Goal: Navigation & Orientation: Find specific page/section

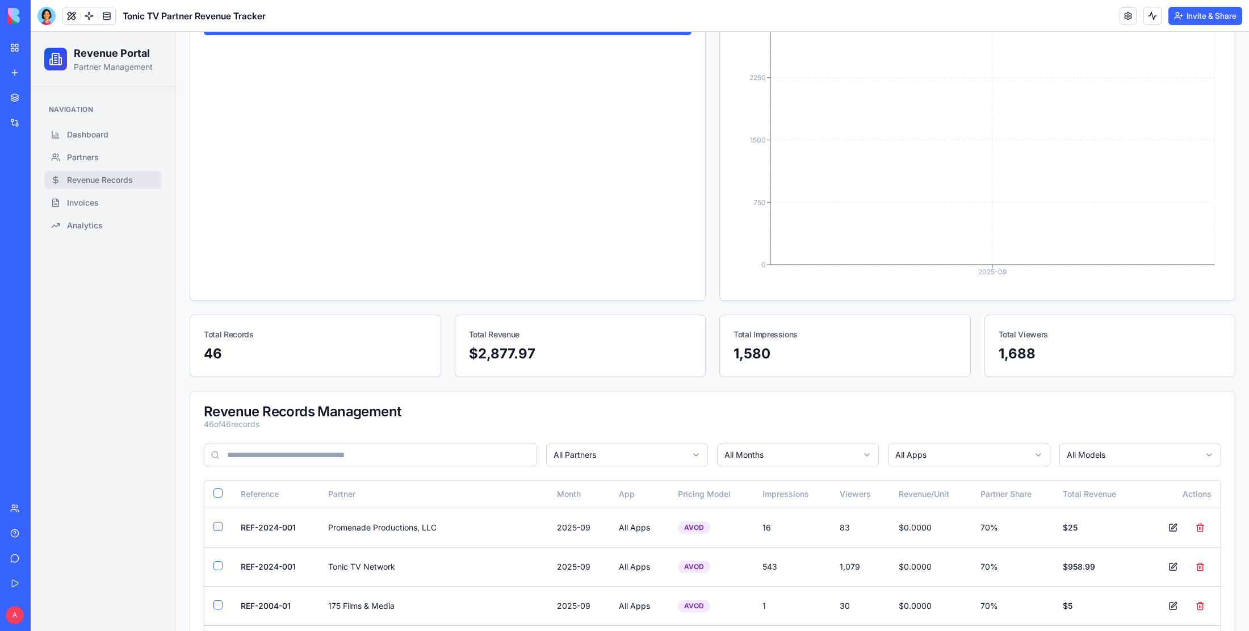
scroll to position [127, 0]
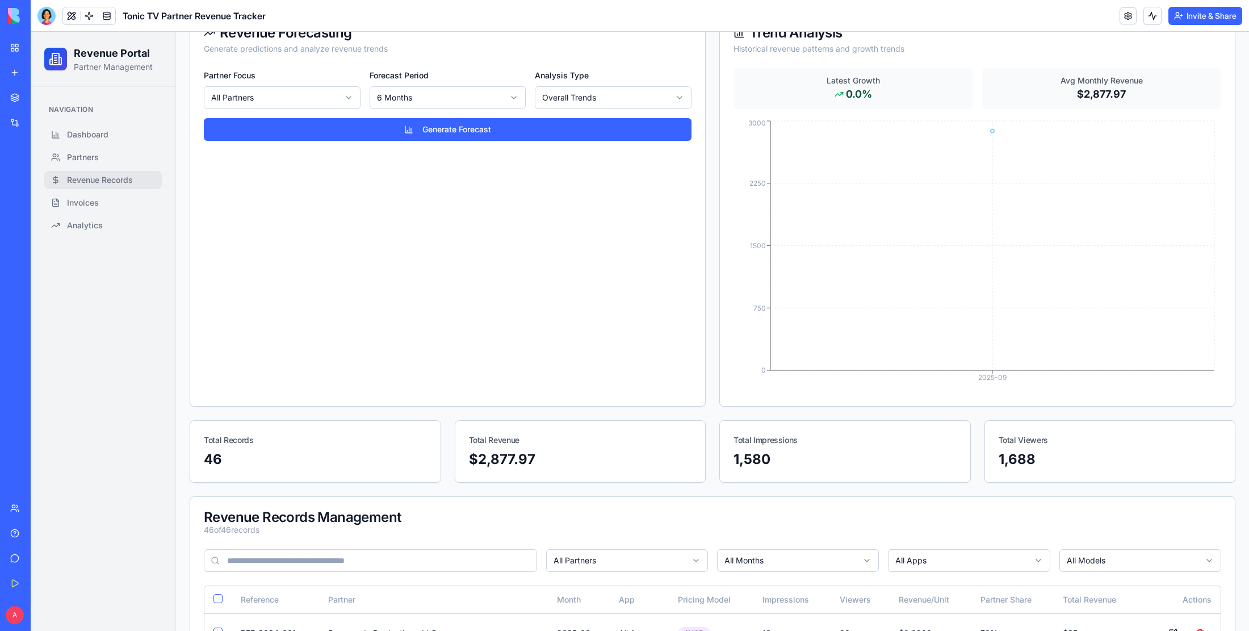
click at [15, 43] on link "My Workspace" at bounding box center [25, 47] width 45 height 23
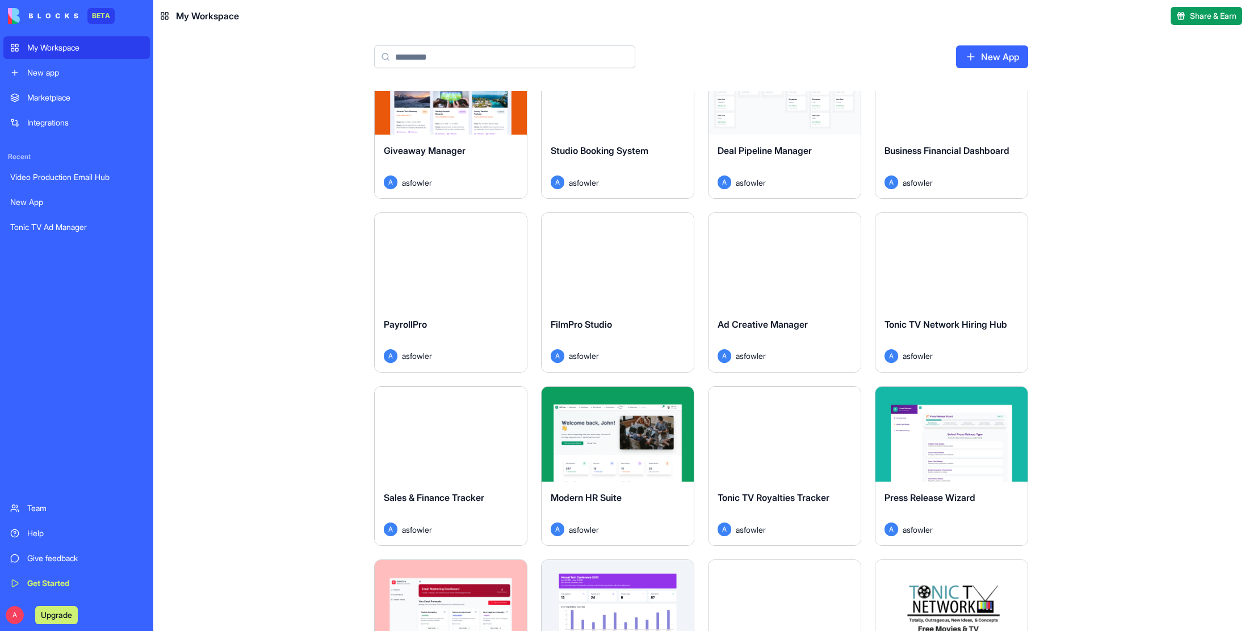
scroll to position [293, 0]
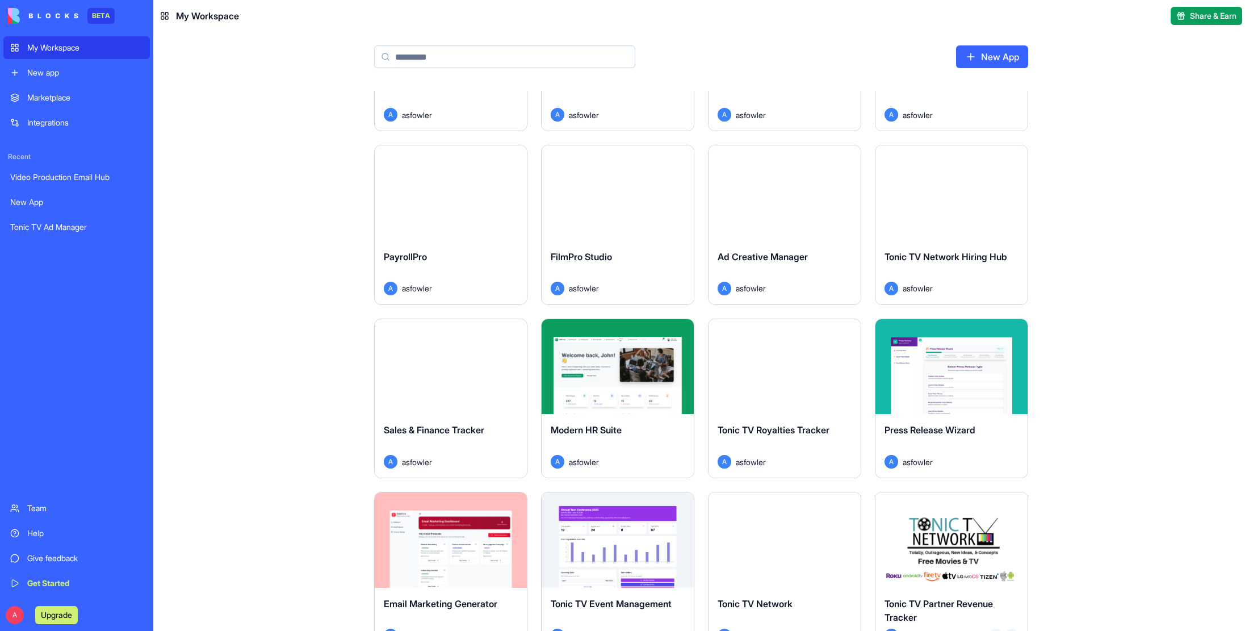
click at [169, 15] on div "My Workspace" at bounding box center [199, 16] width 79 height 14
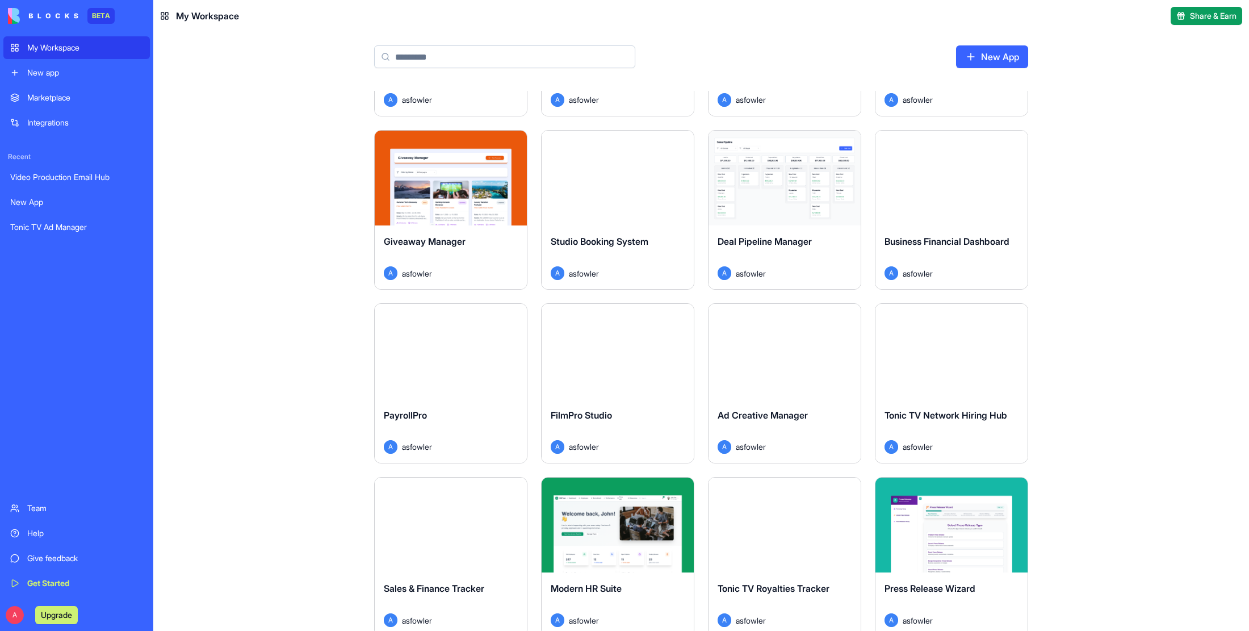
scroll to position [0, 0]
